Goal: Contribute content: Add original content to the website for others to see

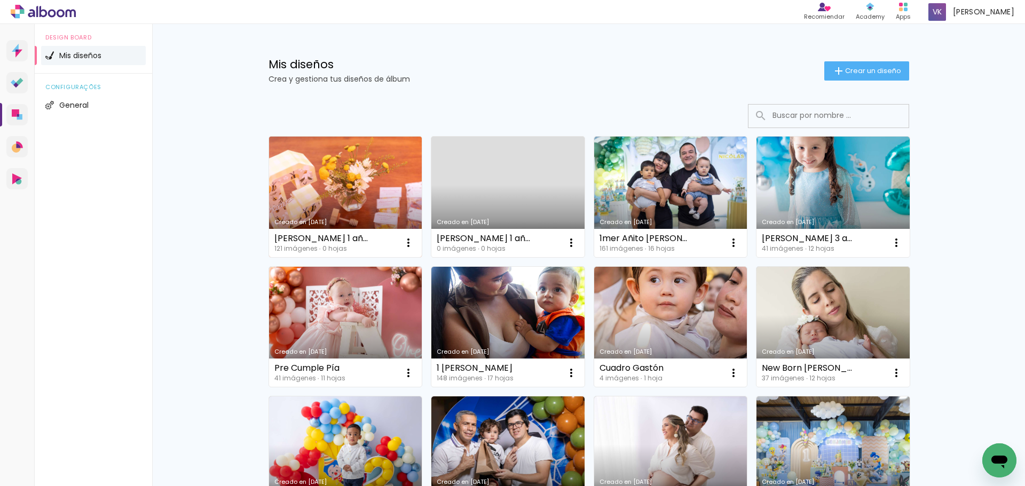
click at [355, 185] on link "Creado en [DATE]" at bounding box center [345, 197] width 153 height 121
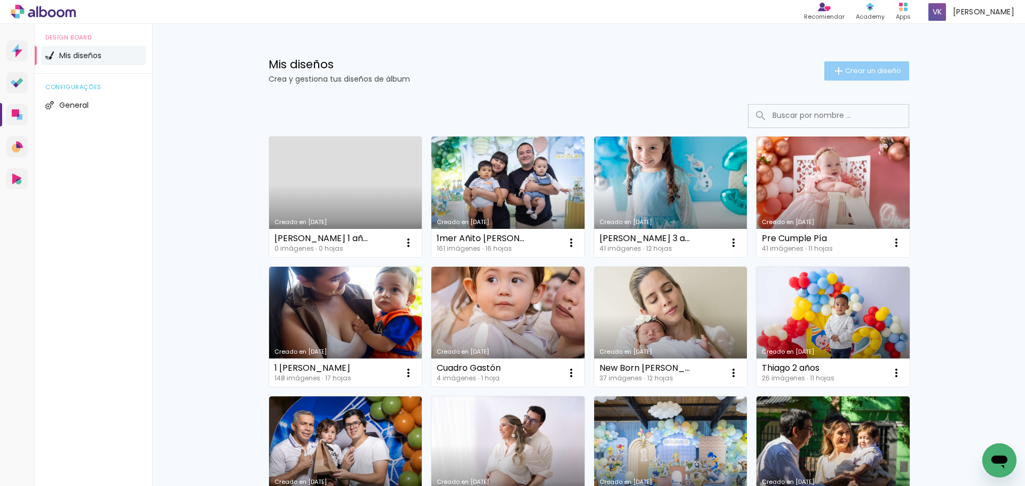
click at [872, 72] on span "Crear un diseño" at bounding box center [873, 70] width 56 height 7
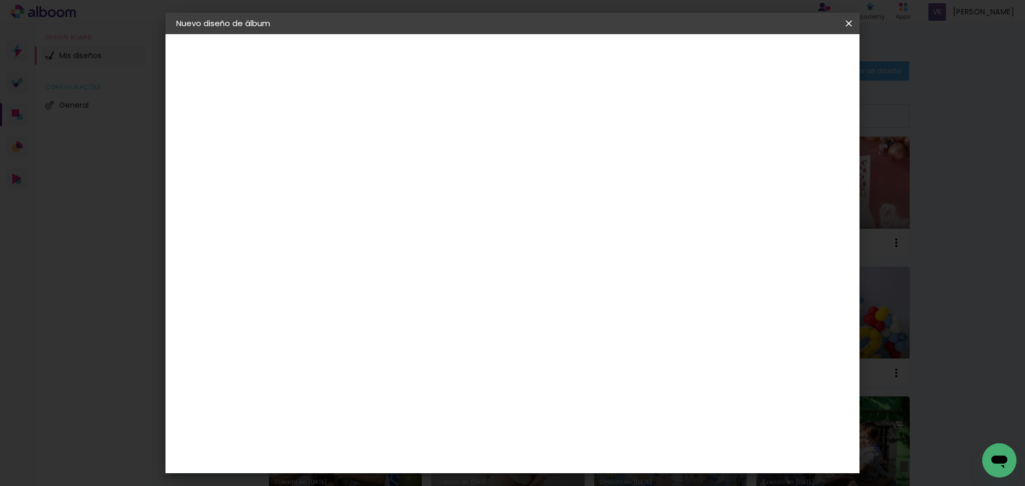
click at [351, 142] on input at bounding box center [351, 143] width 0 height 17
type input "Connie 1 Año"
type paper-input "Connie 1 Año"
click at [456, 50] on paper-button "Avanzar" at bounding box center [430, 57] width 51 height 18
click at [502, 167] on paper-item "Tamaño libre" at bounding box center [456, 162] width 91 height 23
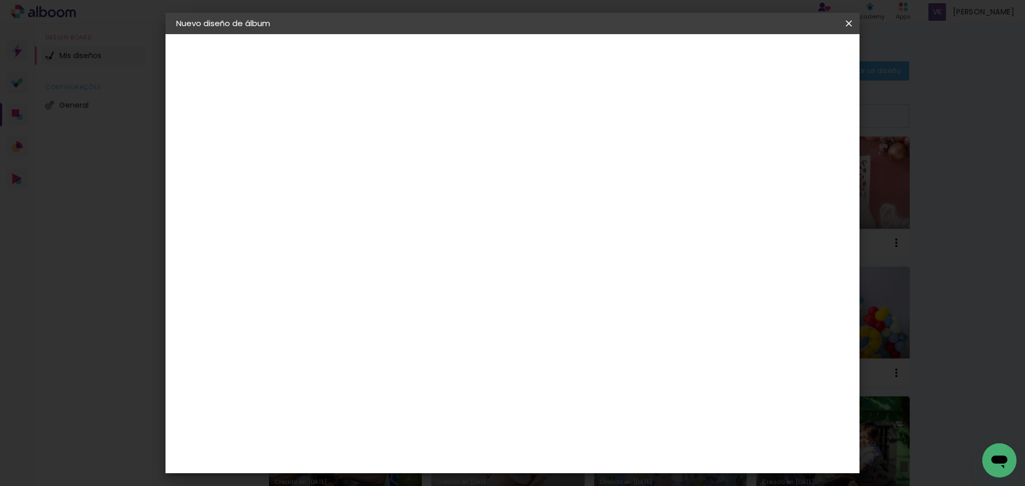
click at [0, 0] on slot "Avanzar" at bounding box center [0, 0] width 0 height 0
click at [776, 59] on span "Empezar diseño" at bounding box center [752, 56] width 59 height 7
